Goal: Book appointment/travel/reservation

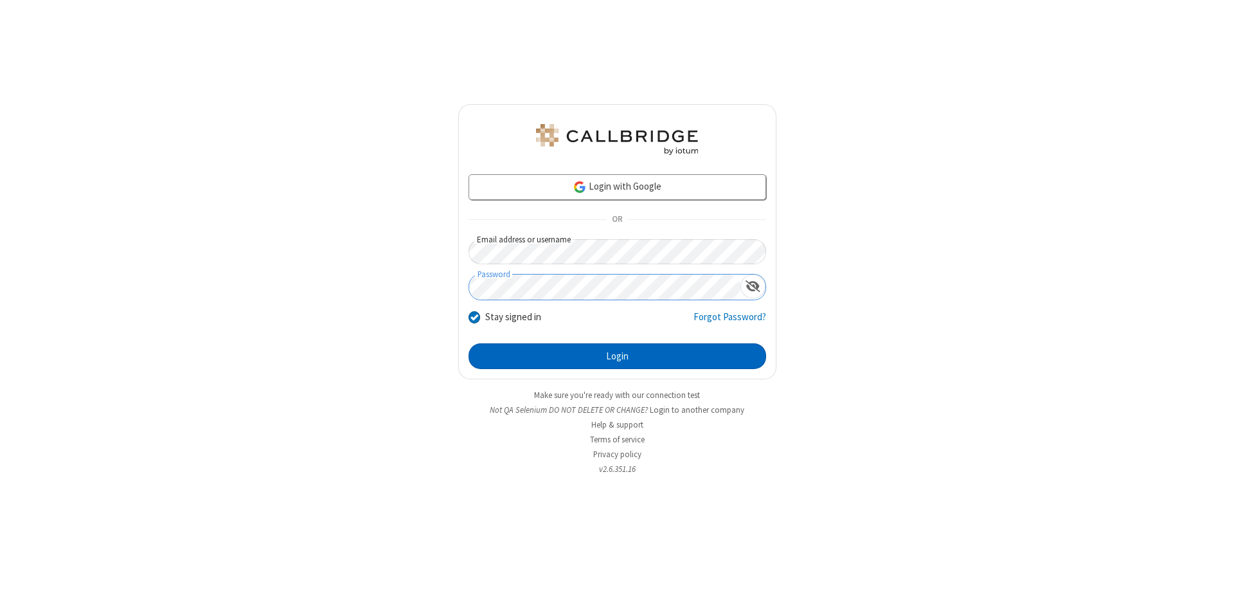
click at [617, 356] on button "Login" at bounding box center [617, 356] width 298 height 26
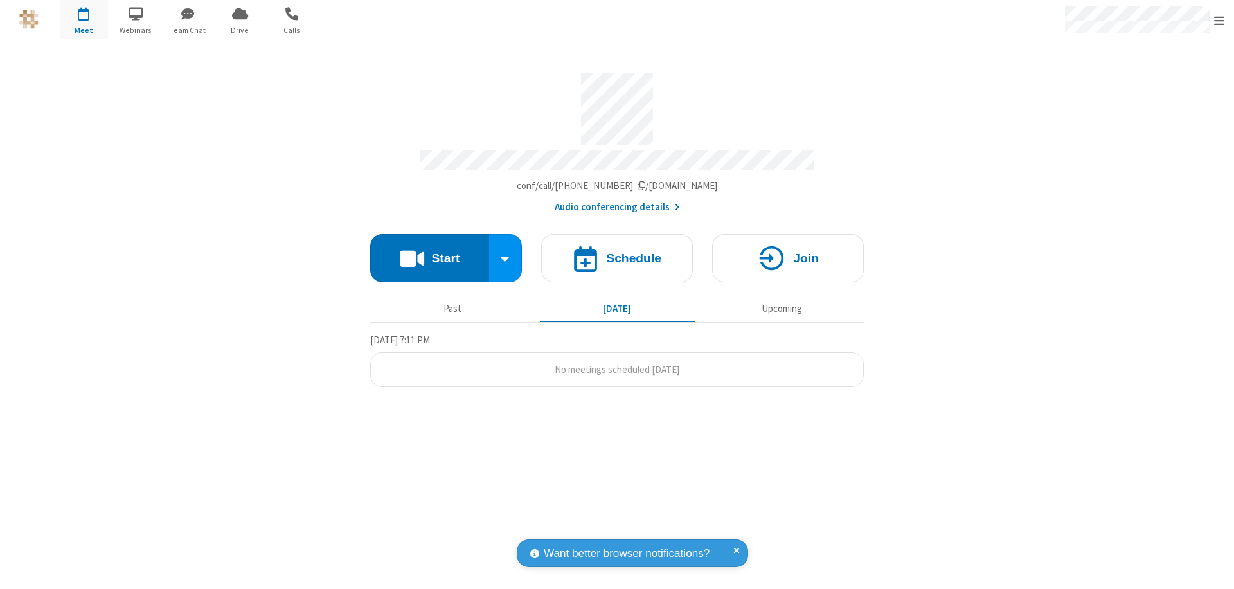
click at [1219, 20] on span "Open menu" at bounding box center [1219, 20] width 10 height 13
click at [84, 19] on span "button" at bounding box center [84, 14] width 48 height 22
click at [617, 252] on h4 "Schedule" at bounding box center [633, 258] width 55 height 12
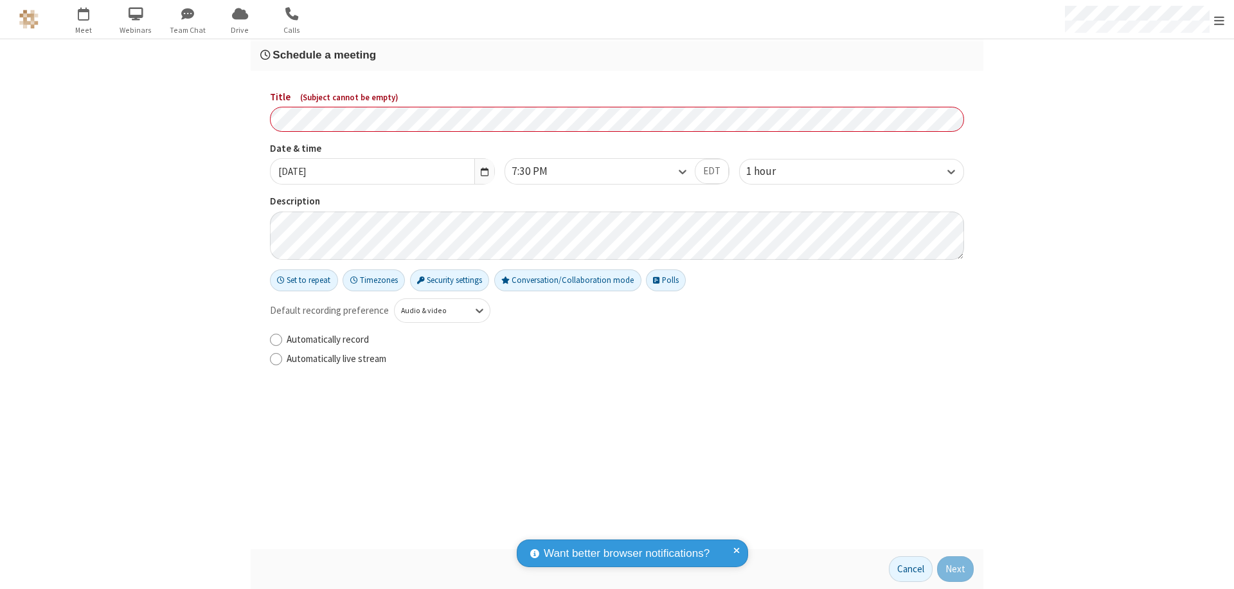
click at [617, 55] on h3 "Schedule a meeting" at bounding box center [616, 55] width 713 height 12
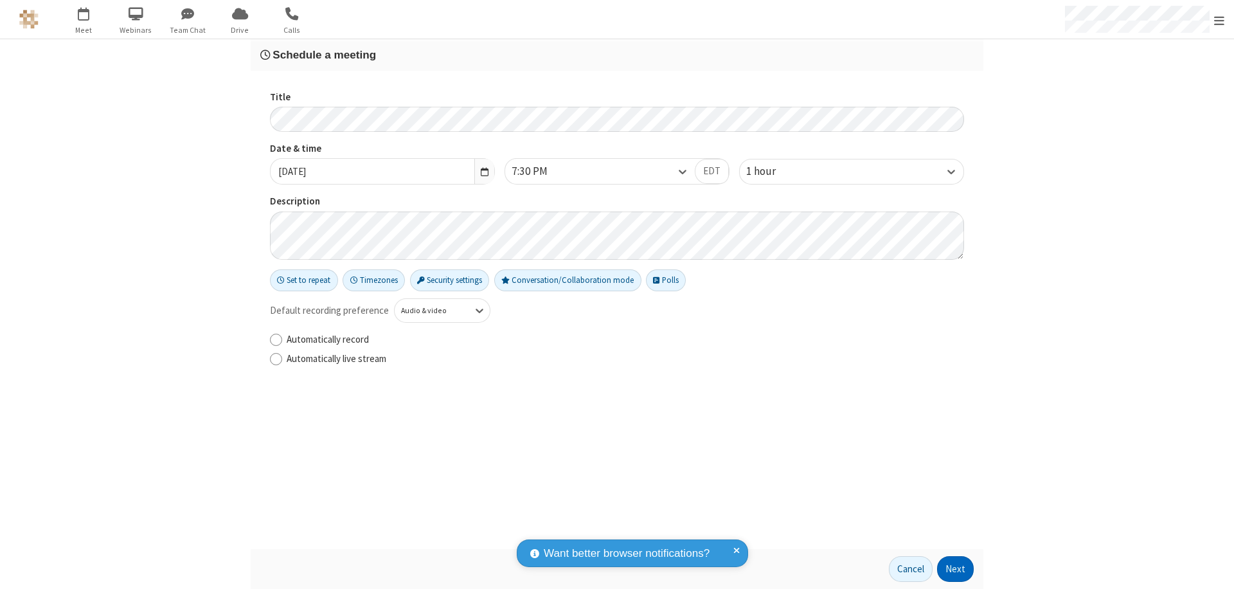
click at [956, 569] on button "Next" at bounding box center [955, 569] width 37 height 26
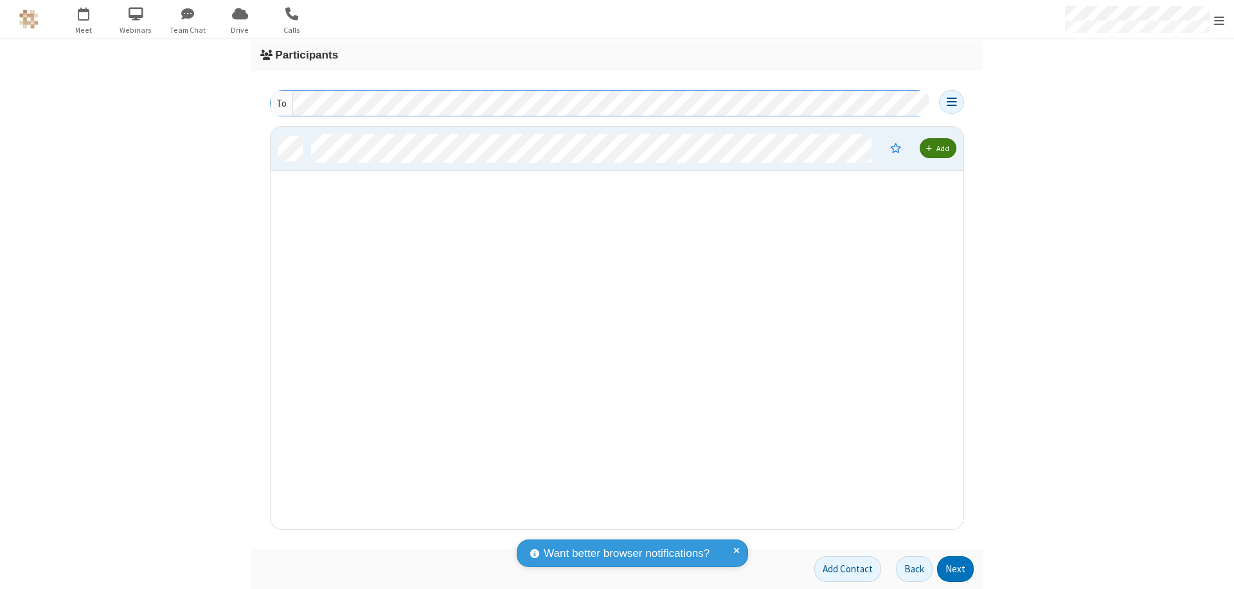
scroll to position [393, 683]
click at [956, 569] on button "Next" at bounding box center [955, 569] width 37 height 26
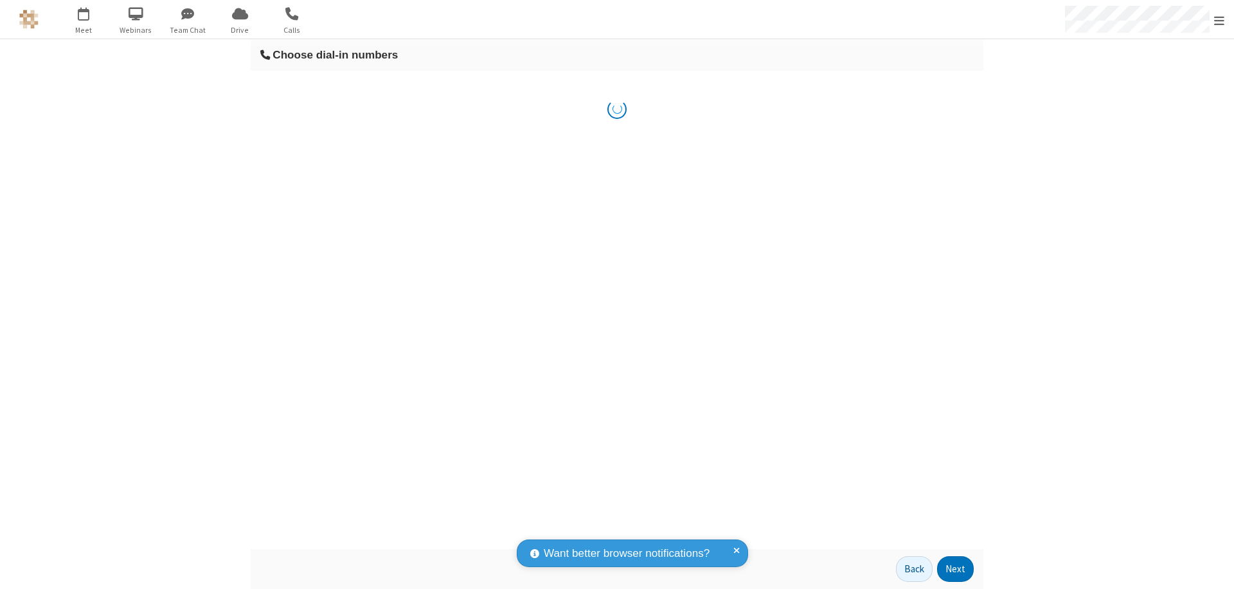
click at [956, 569] on button "Next" at bounding box center [955, 569] width 37 height 26
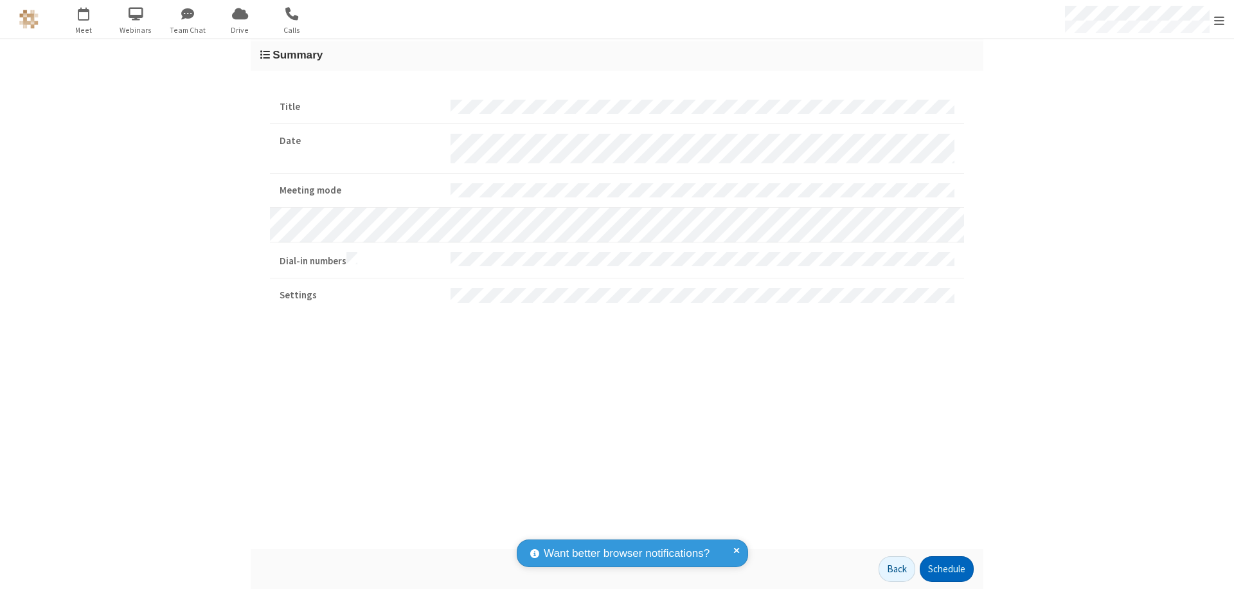
click at [946, 569] on button "Schedule" at bounding box center [947, 569] width 54 height 26
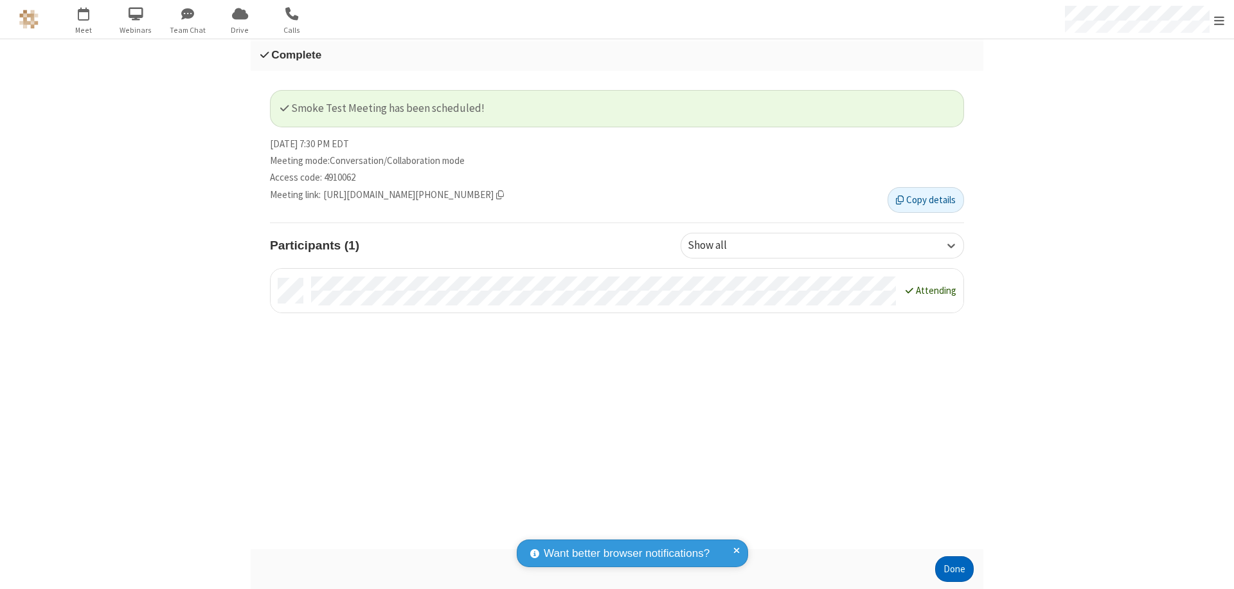
click at [954, 569] on button "Done" at bounding box center [954, 569] width 39 height 26
